Goal: Transaction & Acquisition: Purchase product/service

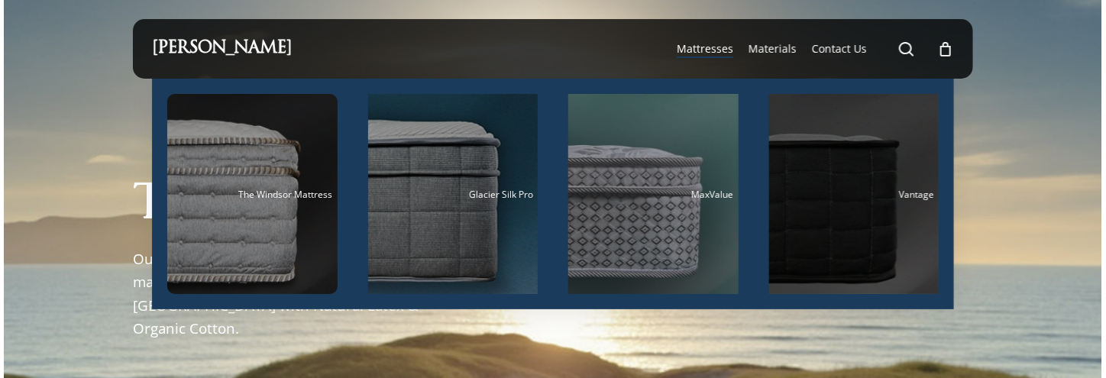
click at [852, 217] on div "Main Menu" at bounding box center [855, 194] width 170 height 200
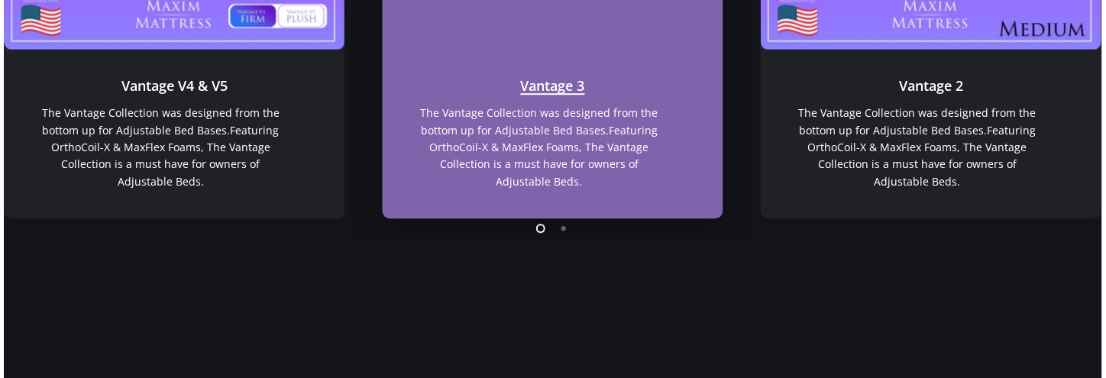
scroll to position [1447, 0]
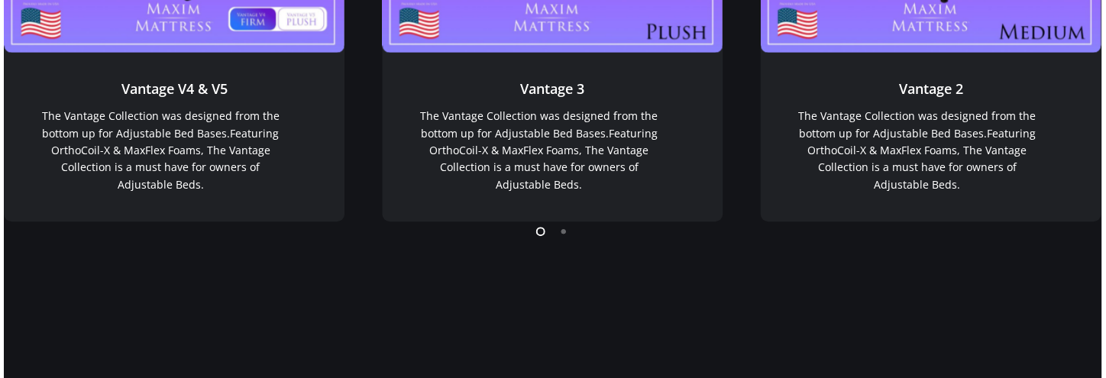
click at [566, 236] on li "Page dot 2" at bounding box center [564, 230] width 23 height 23
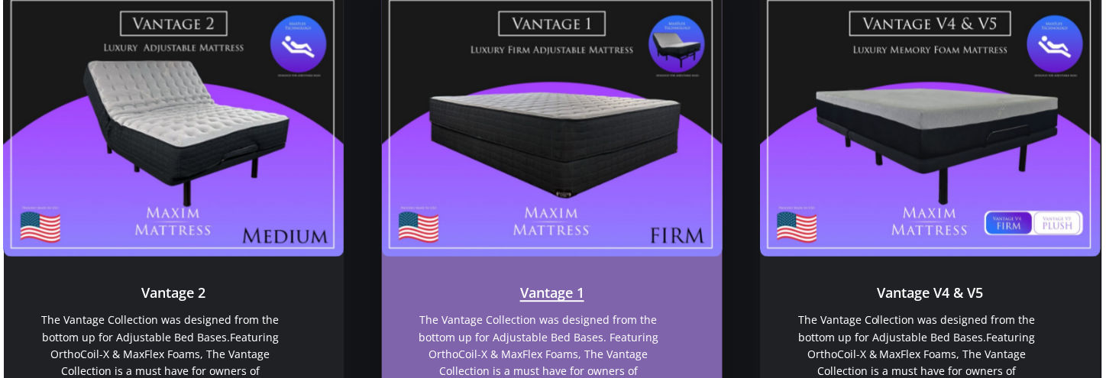
scroll to position [1243, 0]
click at [541, 154] on link "Vantage 1" at bounding box center [552, 124] width 341 height 264
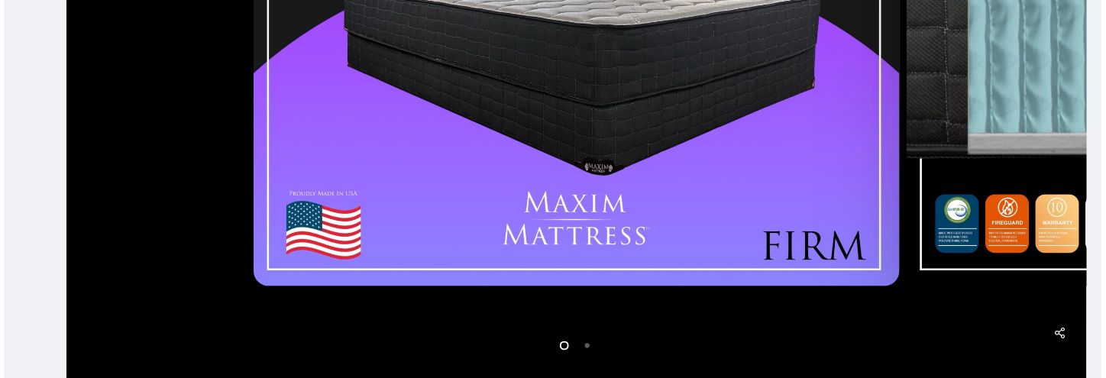
scroll to position [585, 0]
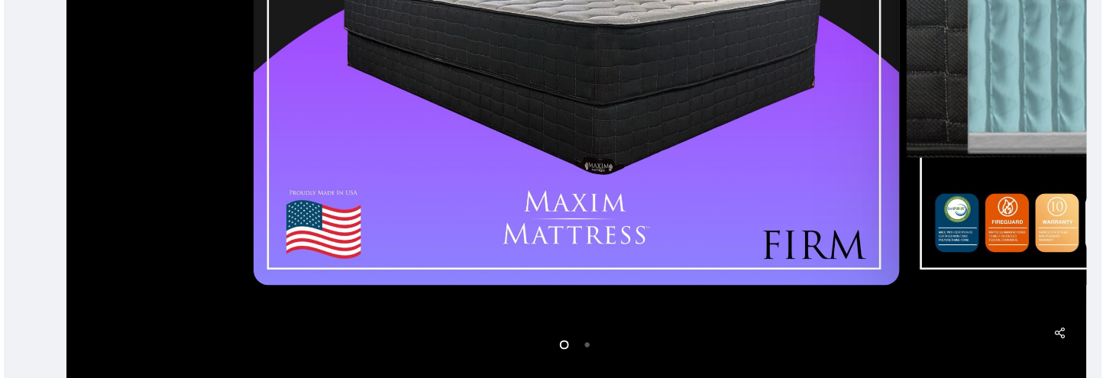
click at [588, 347] on li "Page dot 2" at bounding box center [588, 344] width 23 height 23
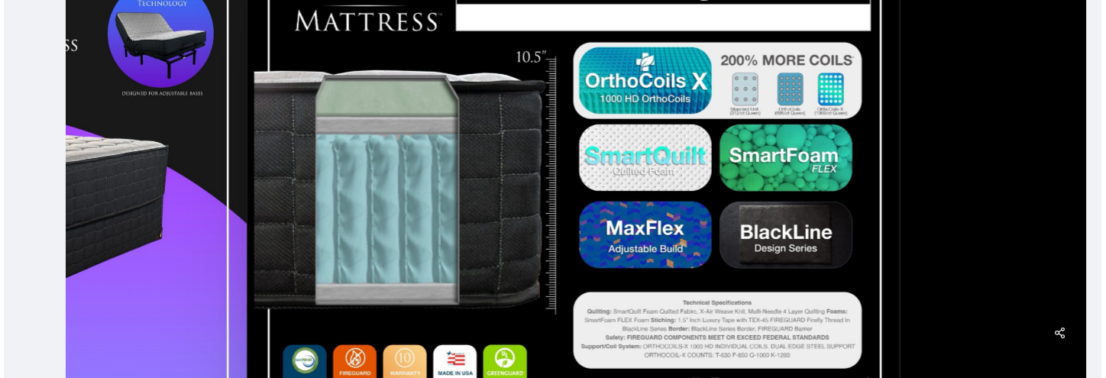
scroll to position [433, 0]
